Goal: Check status: Check status

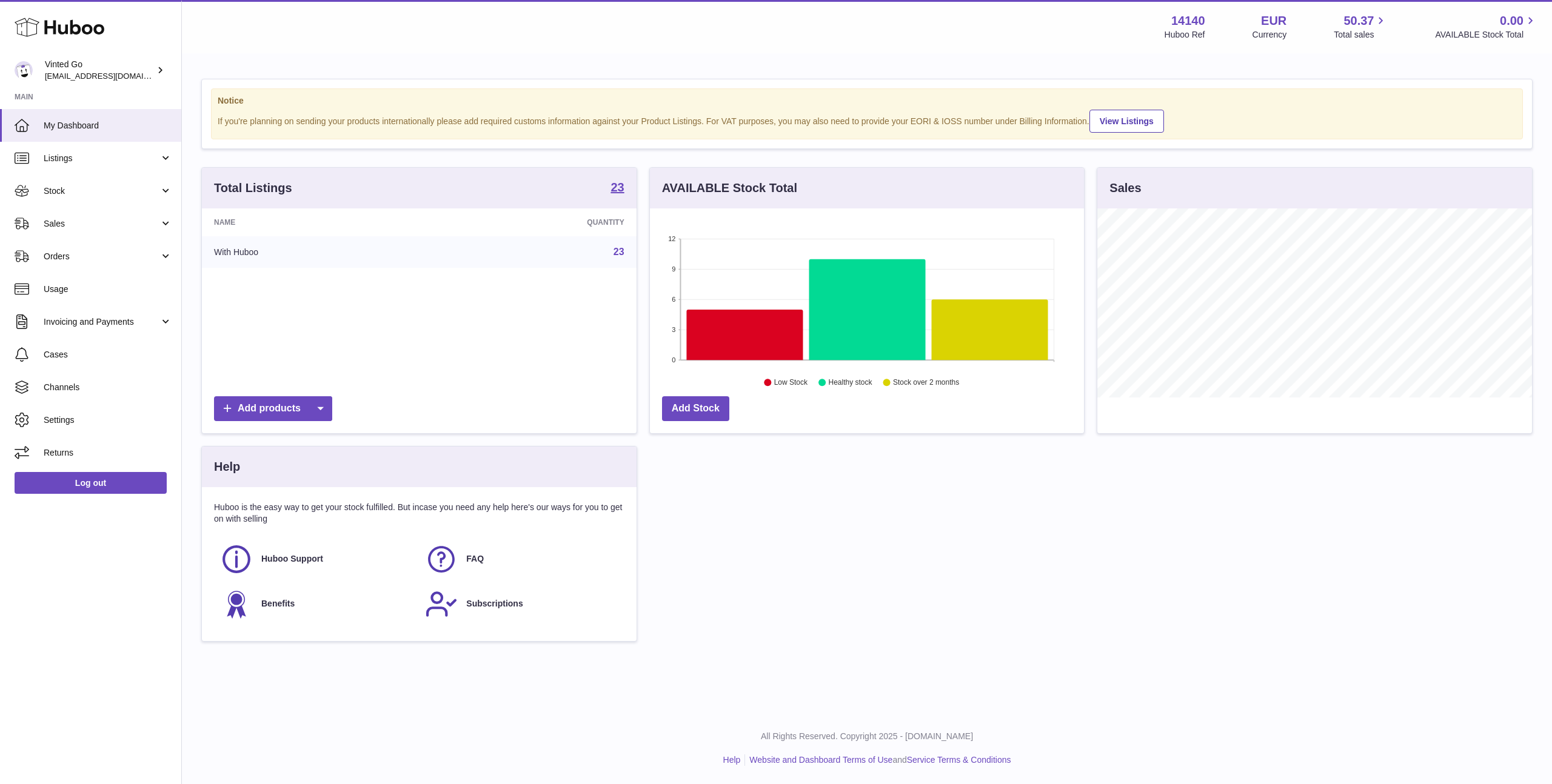
scroll to position [189, 434]
click at [76, 219] on span "Sales" at bounding box center [102, 223] width 116 height 11
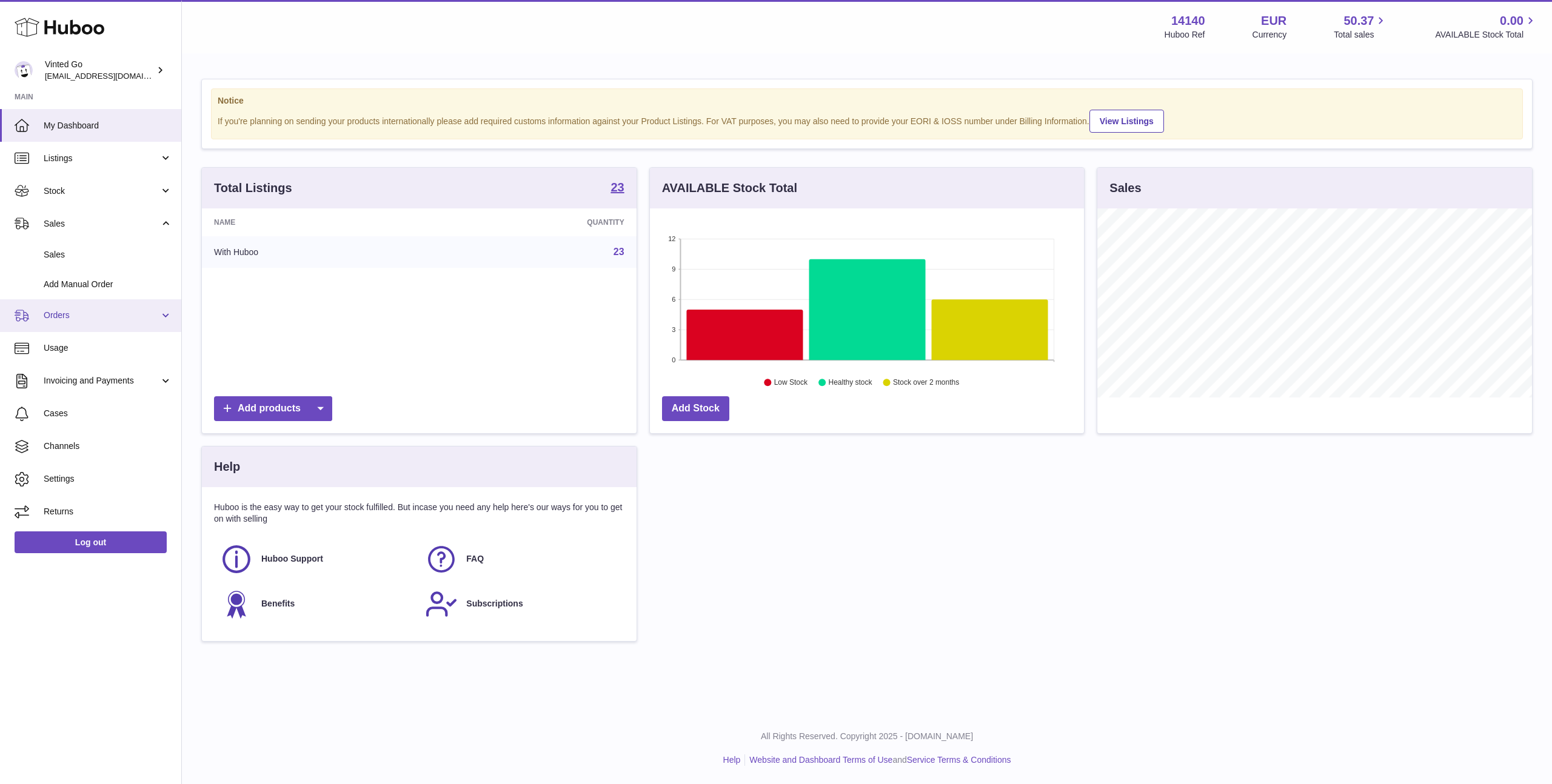
click at [71, 320] on span "Orders" at bounding box center [102, 315] width 116 height 11
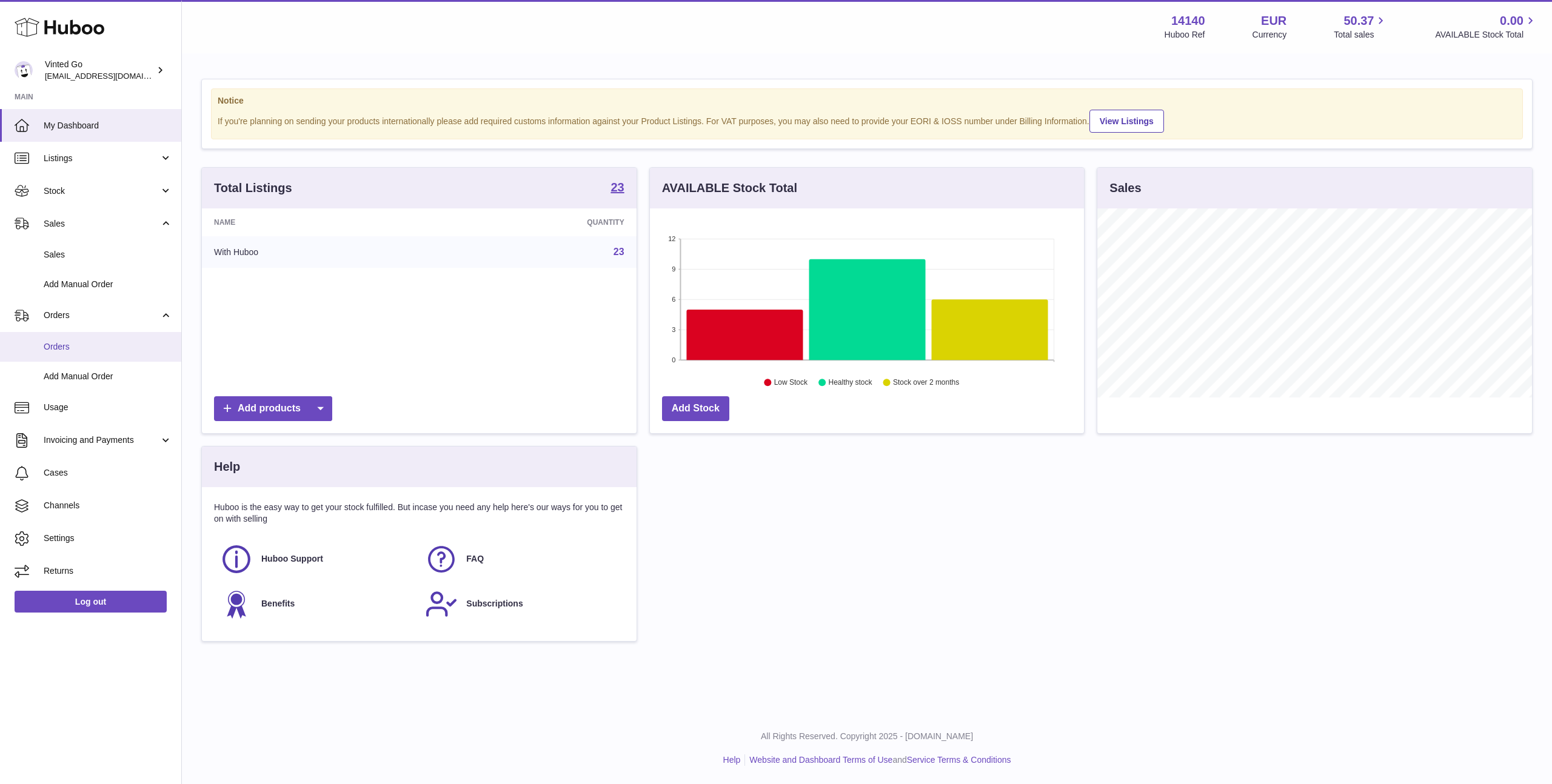
click at [71, 348] on span "Orders" at bounding box center [108, 347] width 129 height 11
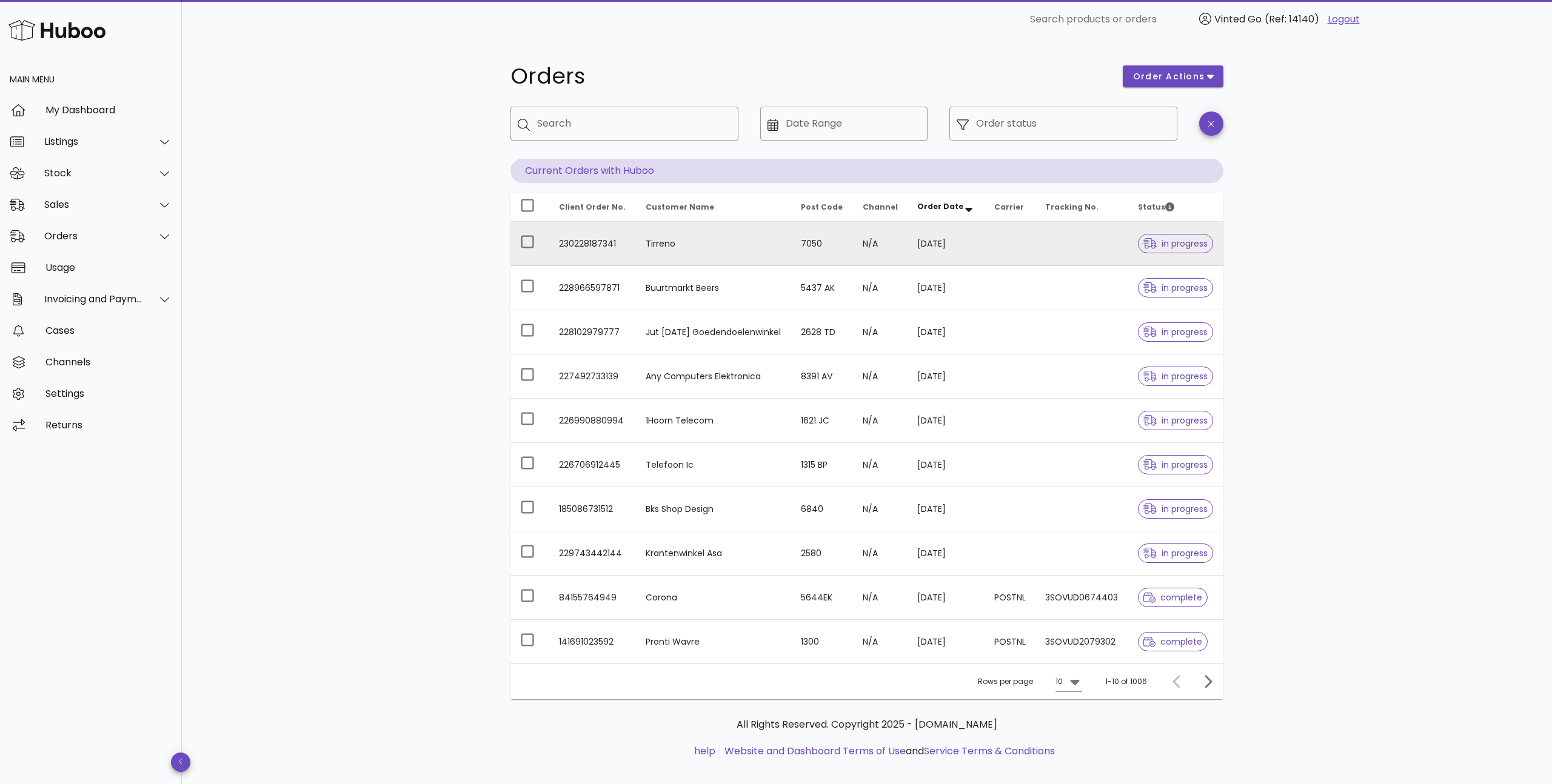
click at [597, 245] on td "230228187341" at bounding box center [592, 244] width 86 height 44
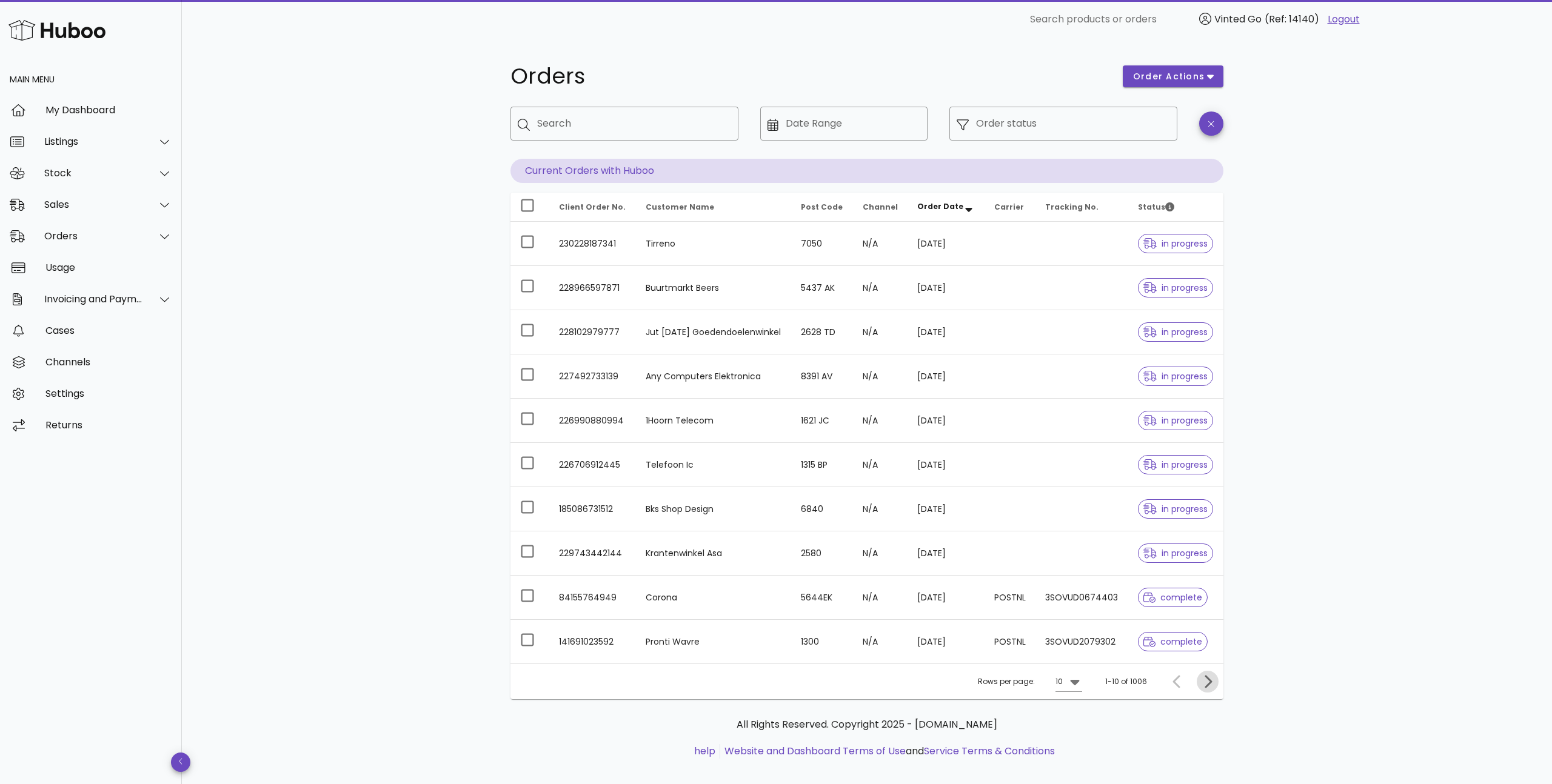
click at [1209, 684] on icon "Next page" at bounding box center [1208, 681] width 7 height 12
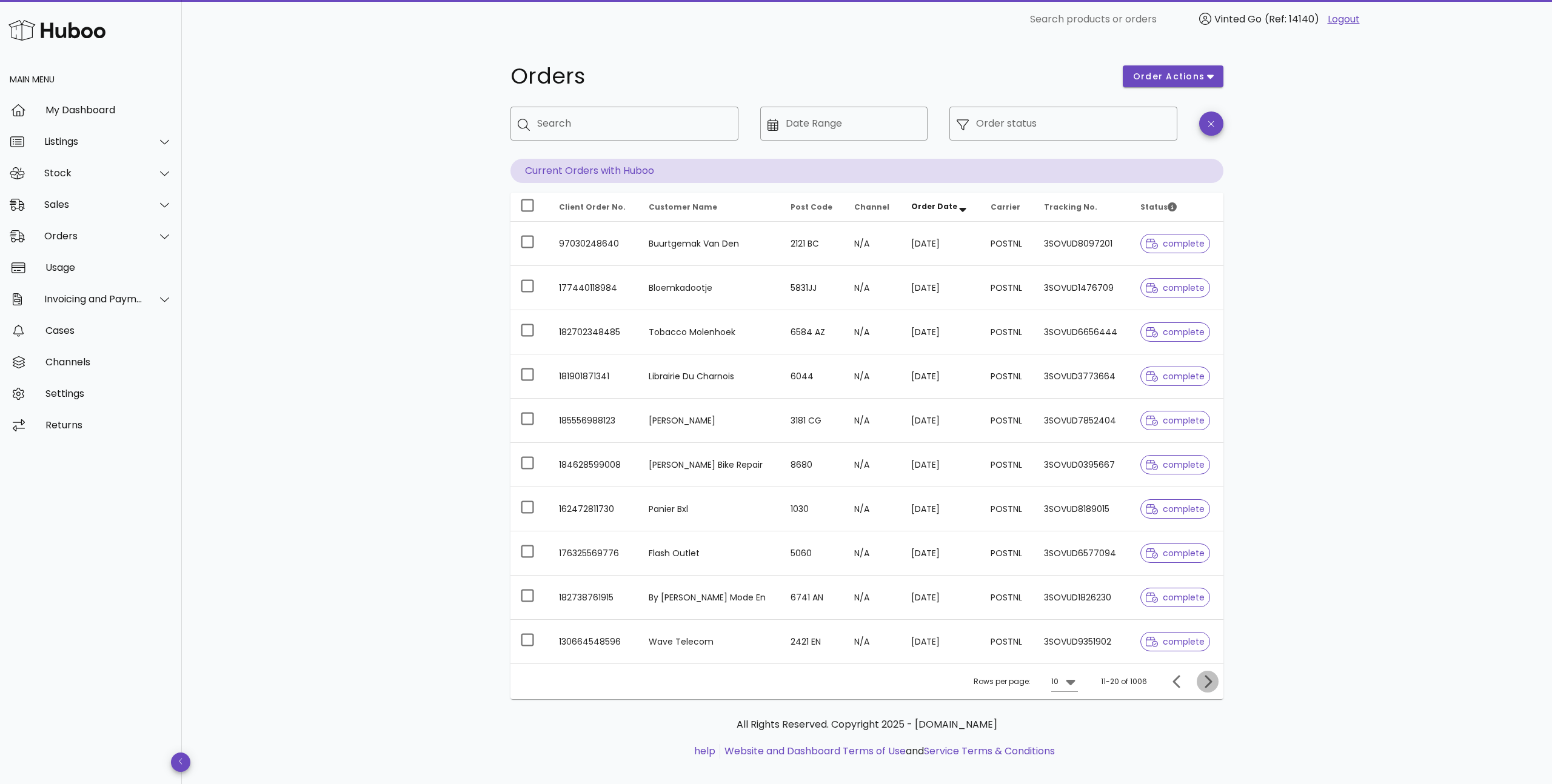
click at [1209, 684] on icon "Next page" at bounding box center [1208, 681] width 7 height 12
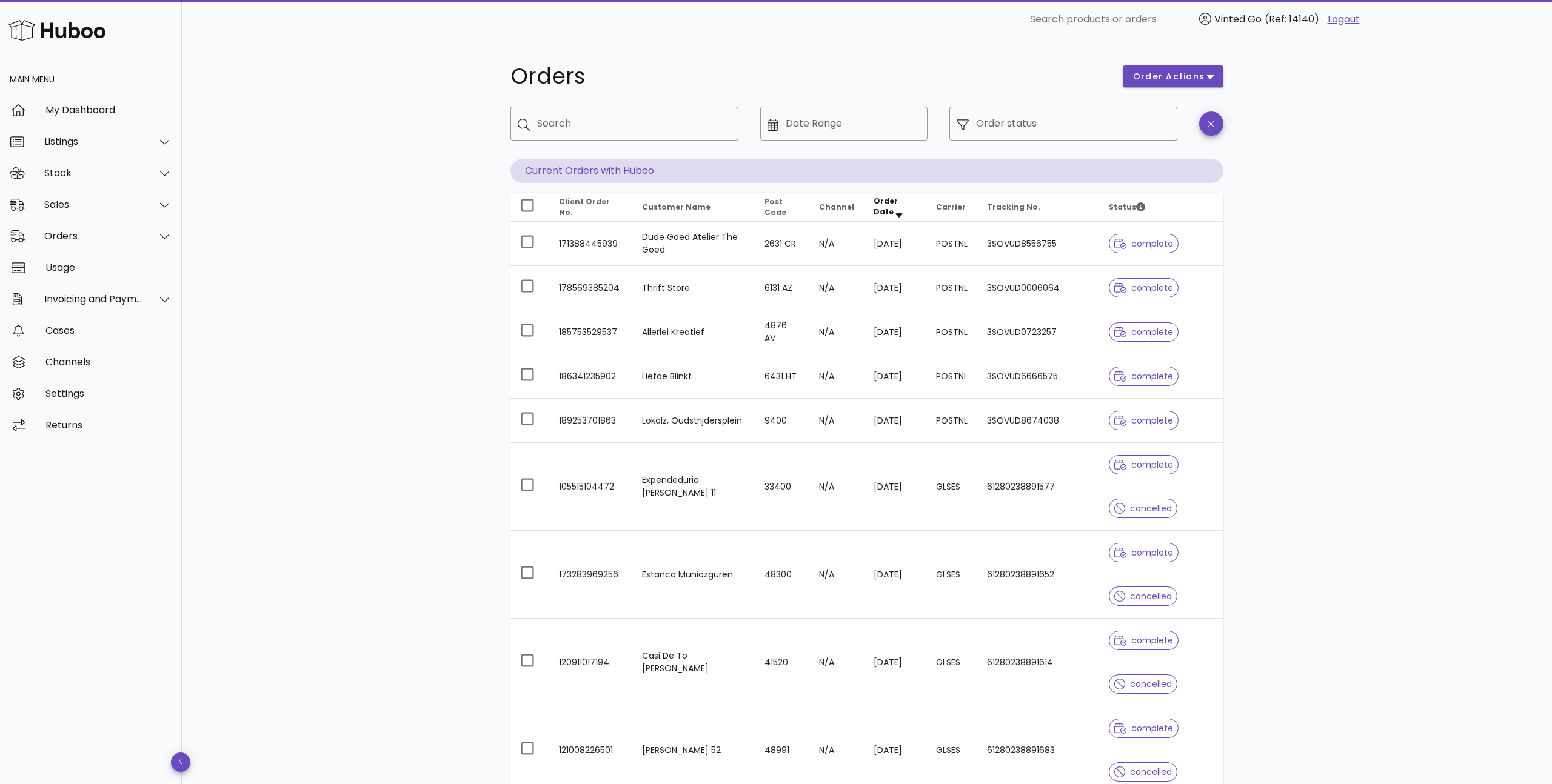
drag, startPoint x: 1209, startPoint y: 684, endPoint x: 1297, endPoint y: 665, distance: 90.0
click at [1305, 669] on div "Orders order actions ​ Search ​ Date Range ​ Order status Current Orders with H…" at bounding box center [867, 527] width 1370 height 977
click at [1465, 448] on div "Orders order actions ​ Search ​ Date Range ​ Order status Current Orders with H…" at bounding box center [867, 527] width 1370 height 977
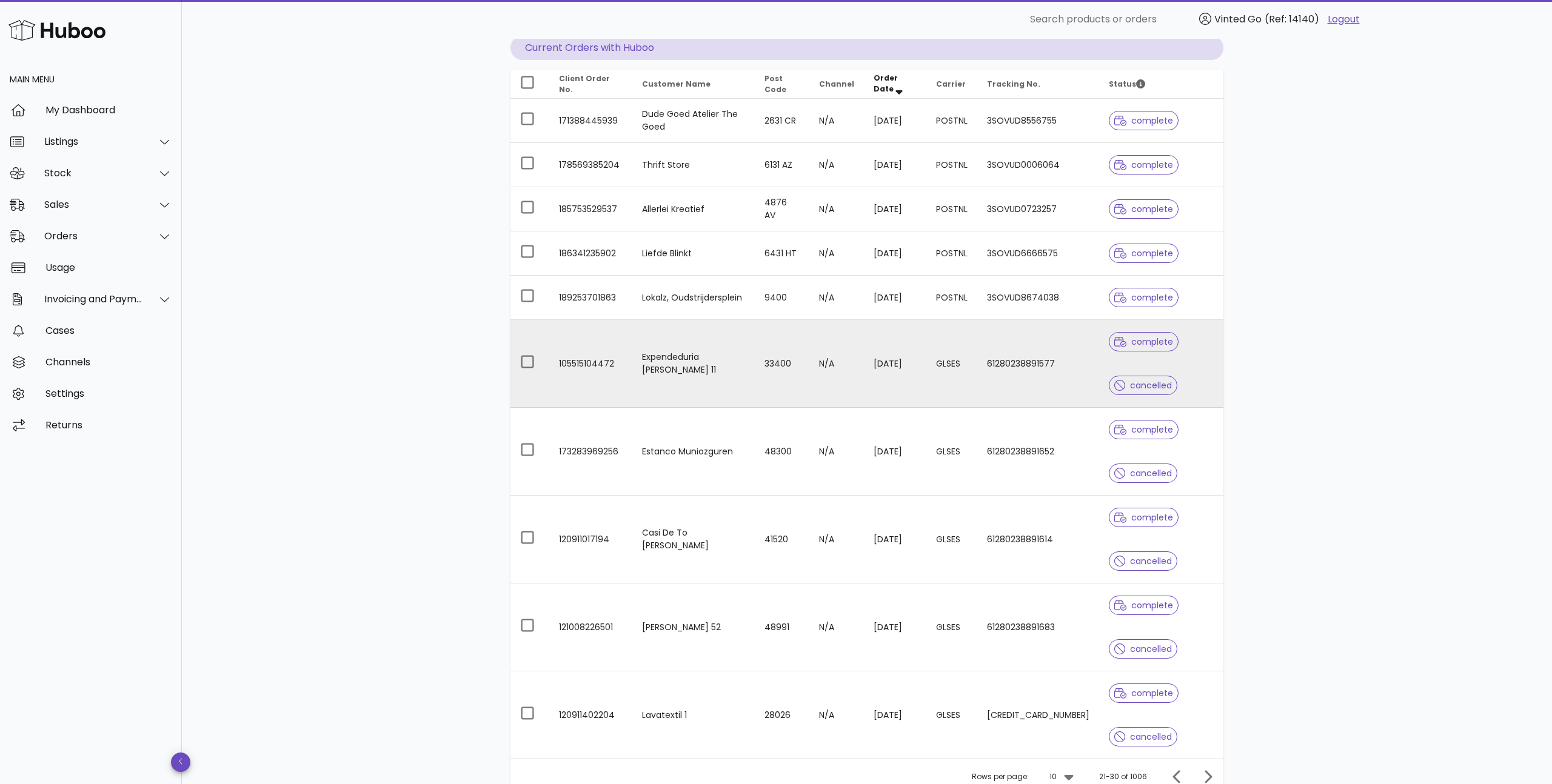
scroll to position [127, 0]
click at [587, 355] on td "105515104472" at bounding box center [591, 360] width 83 height 88
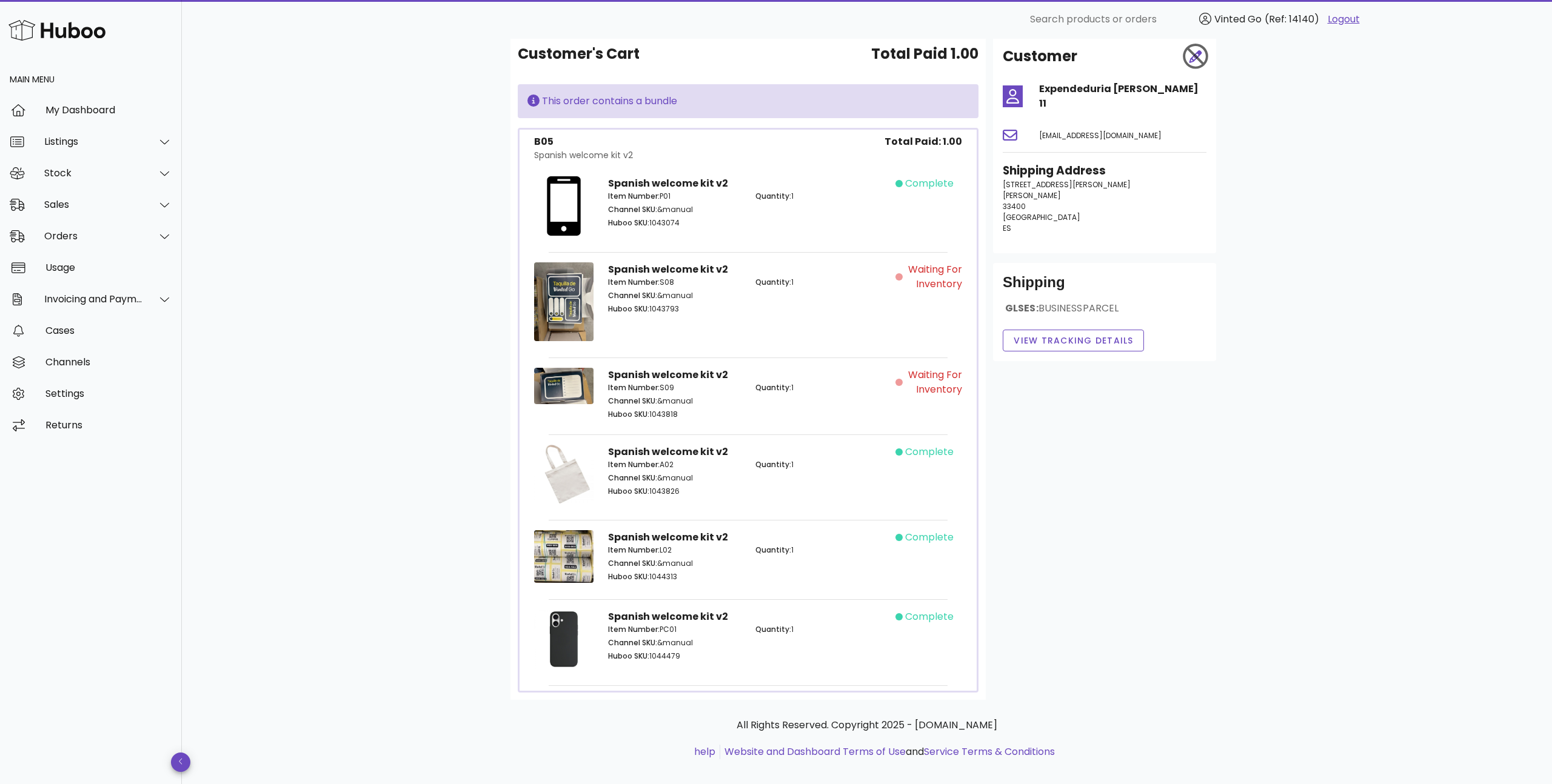
scroll to position [59, 0]
